Goal: Transaction & Acquisition: Purchase product/service

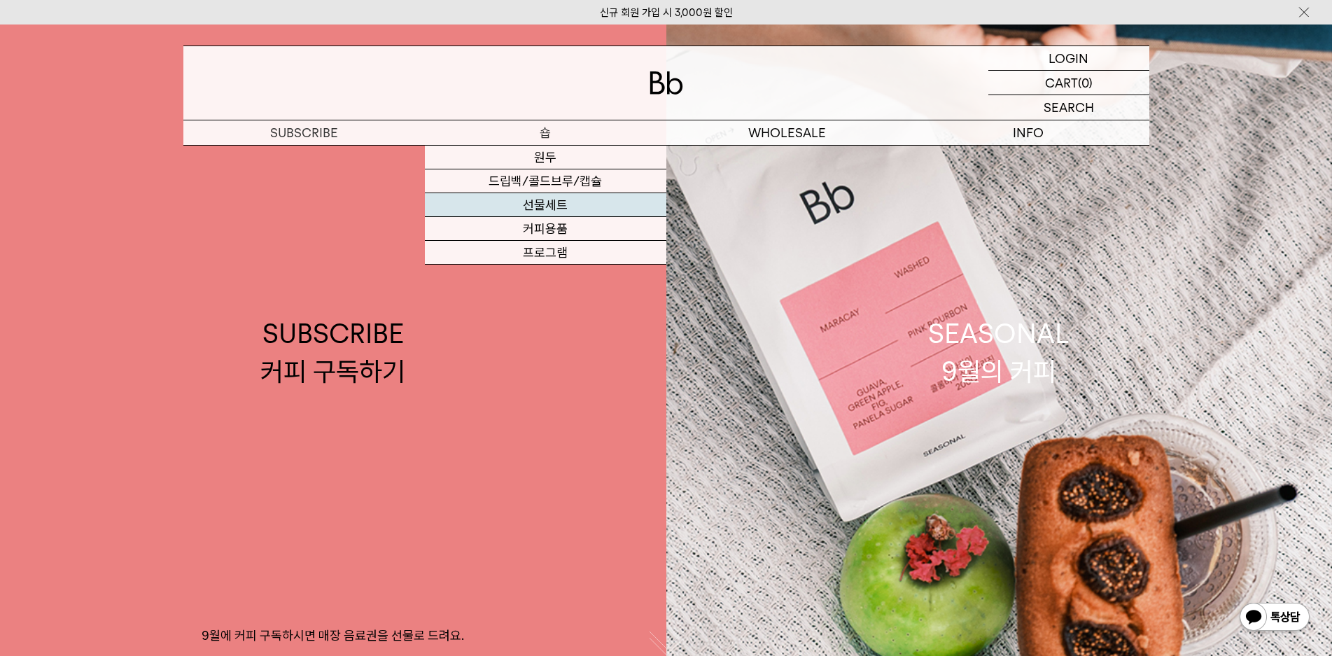
click at [544, 204] on link "선물세트" at bounding box center [545, 205] width 241 height 24
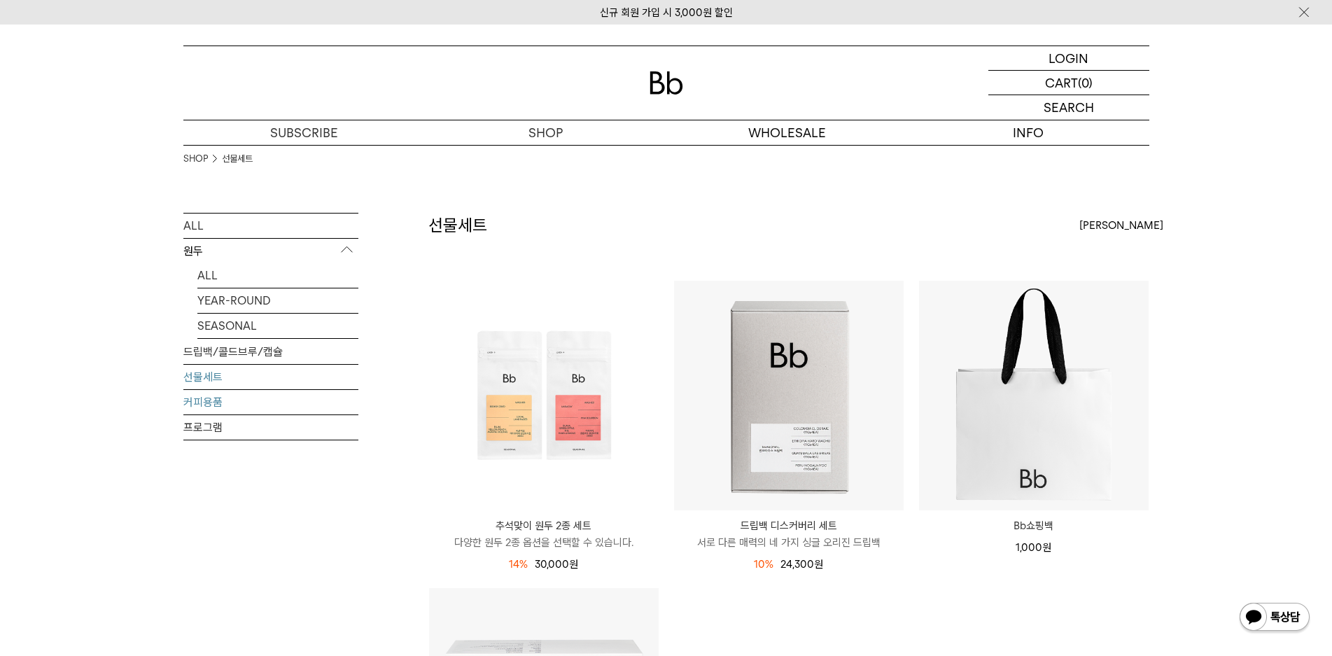
click at [211, 402] on link "커피용품" at bounding box center [270, 402] width 175 height 24
